Goal: Find specific page/section: Find specific page/section

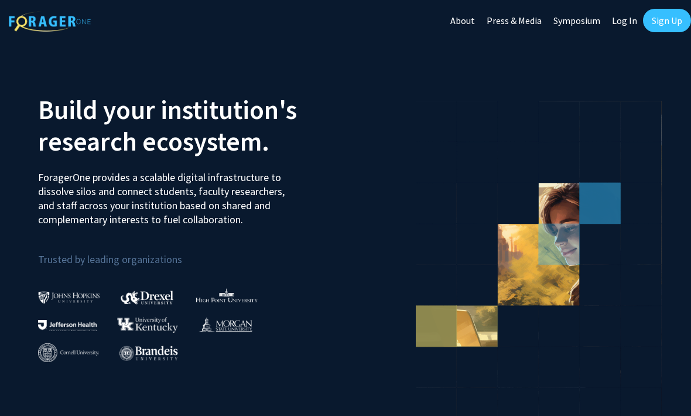
click at [620, 20] on link "Log In" at bounding box center [624, 20] width 37 height 41
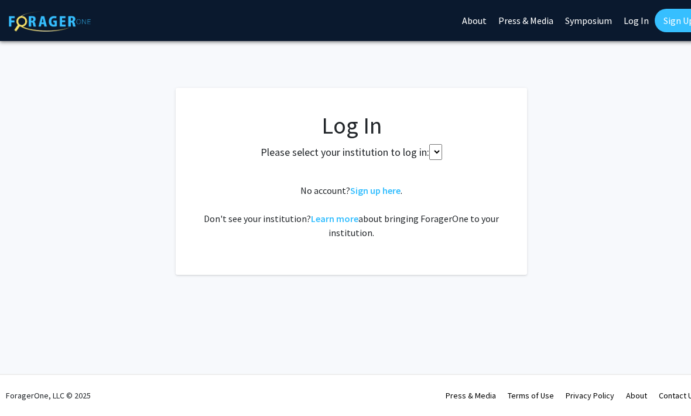
select select
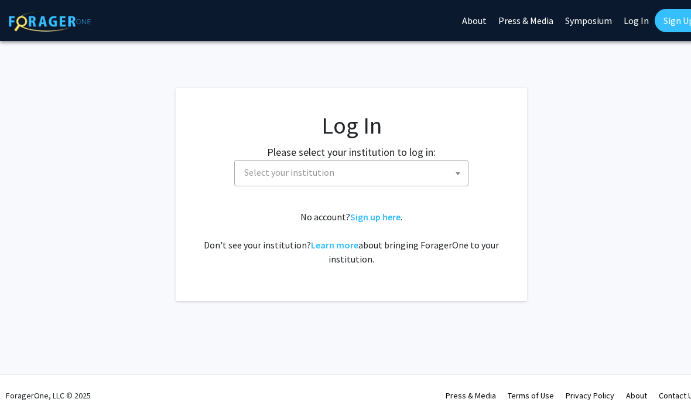
click at [436, 176] on span "Select your institution" at bounding box center [353, 172] width 228 height 24
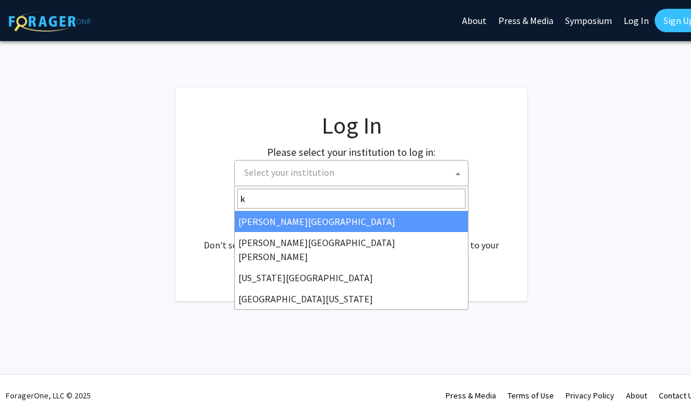
type input "ke"
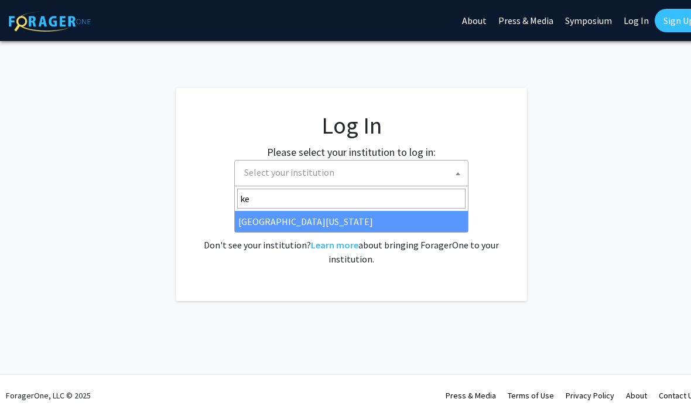
select select "13"
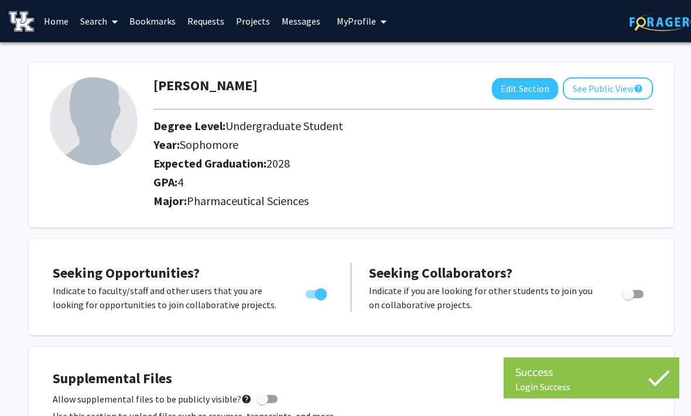
click at [29, 29] on img at bounding box center [21, 21] width 25 height 20
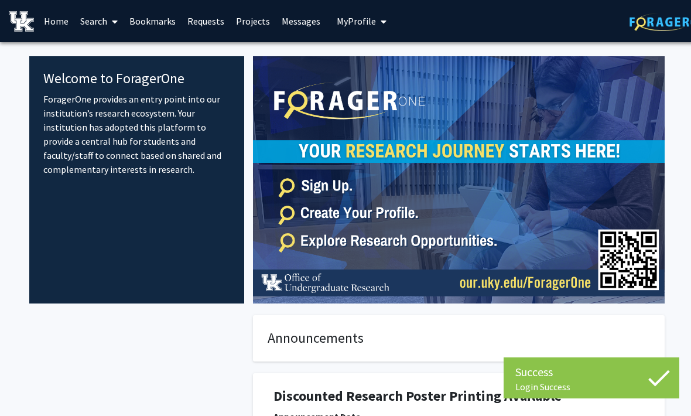
click at [91, 19] on link "Search" at bounding box center [98, 21] width 49 height 41
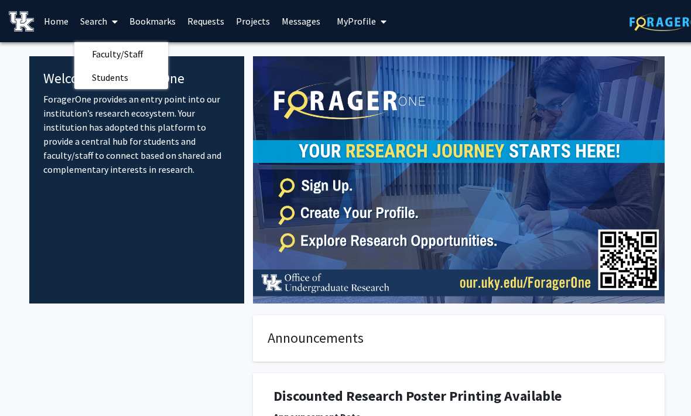
click at [108, 55] on span "Faculty/Staff" at bounding box center [117, 53] width 86 height 23
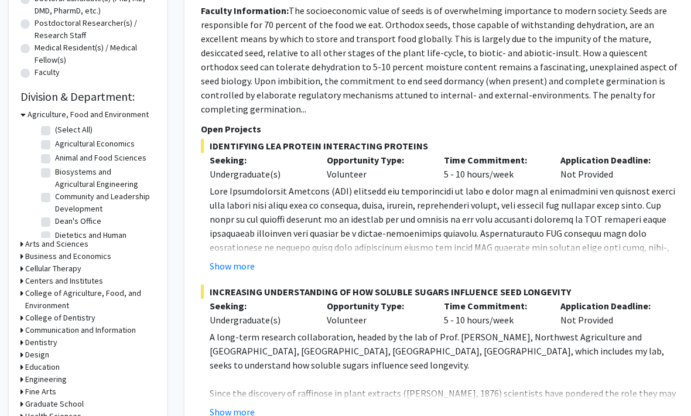
scroll to position [286, 0]
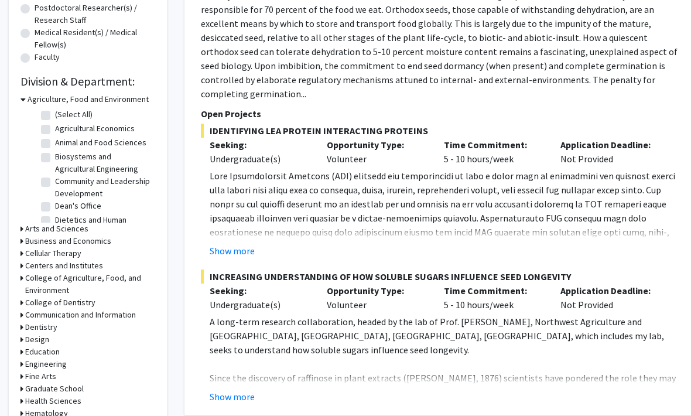
click at [28, 231] on h3 "Arts and Sciences" at bounding box center [56, 228] width 63 height 12
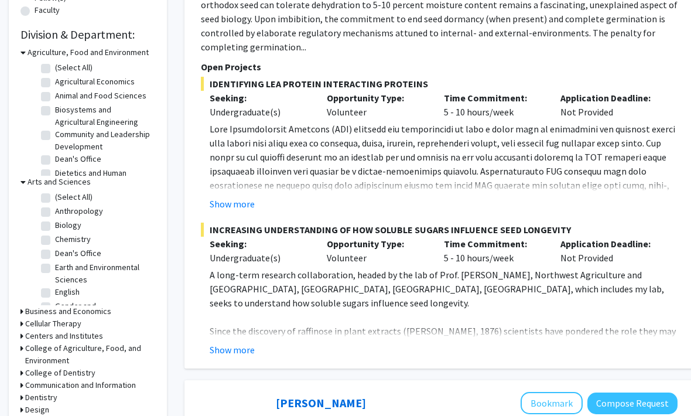
scroll to position [0, 0]
click at [55, 242] on label "Chemistry" at bounding box center [73, 239] width 36 height 12
click at [55, 241] on input "Chemistry" at bounding box center [59, 237] width 8 height 8
checkbox input "true"
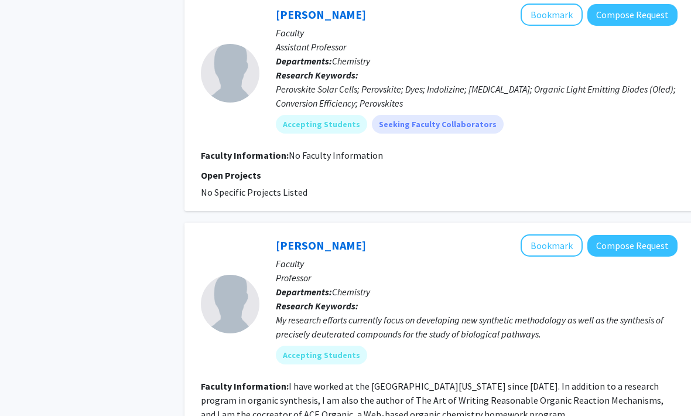
scroll to position [417, 0]
